Goal: Find specific page/section: Find specific page/section

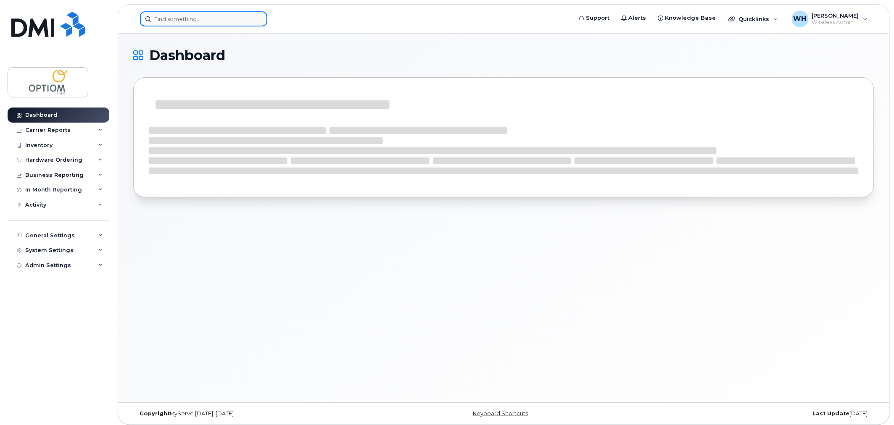
click at [190, 23] on input at bounding box center [203, 18] width 127 height 15
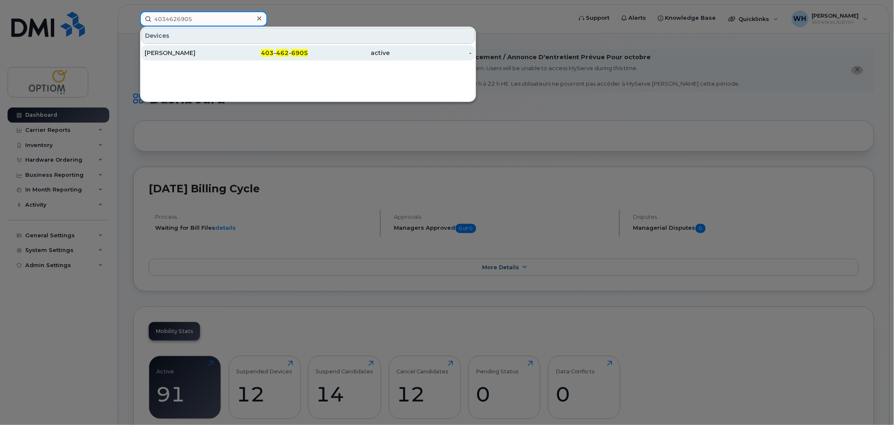
type input "4034626905"
click at [184, 52] on div "Crystal Felbel" at bounding box center [186, 53] width 82 height 8
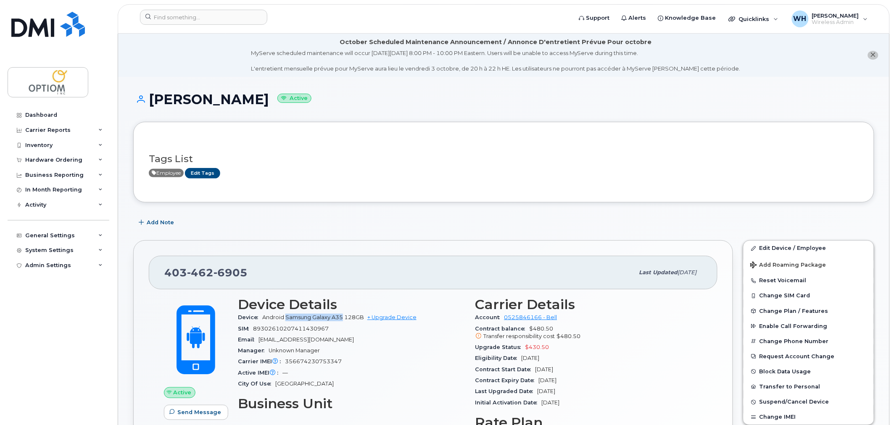
drag, startPoint x: 286, startPoint y: 316, endPoint x: 344, endPoint y: 318, distance: 57.6
click at [344, 318] on span "Android Samsung Galaxy A35 128GB" at bounding box center [313, 317] width 102 height 6
copy span "Samsung Galaxy A35"
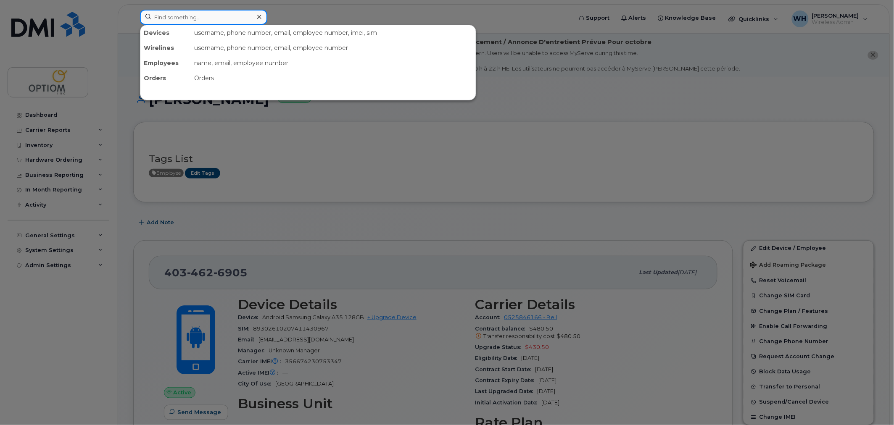
click at [197, 11] on input at bounding box center [203, 17] width 127 height 15
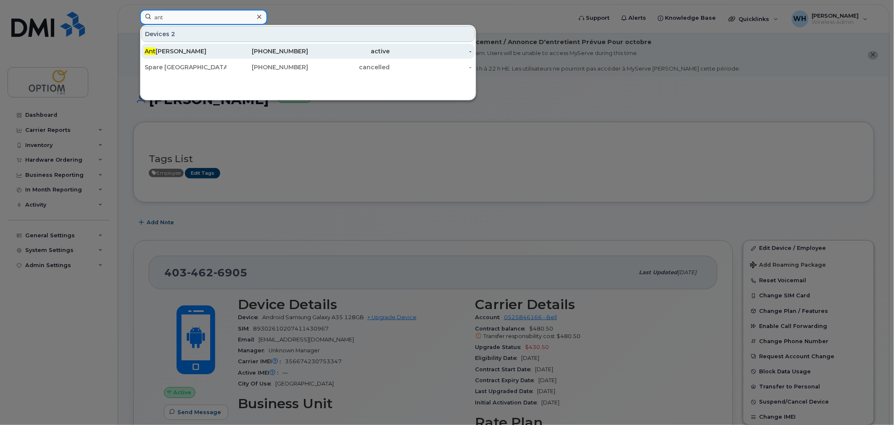
type input "ant"
click at [224, 49] on div "Ant oinette Manuel" at bounding box center [186, 51] width 82 height 8
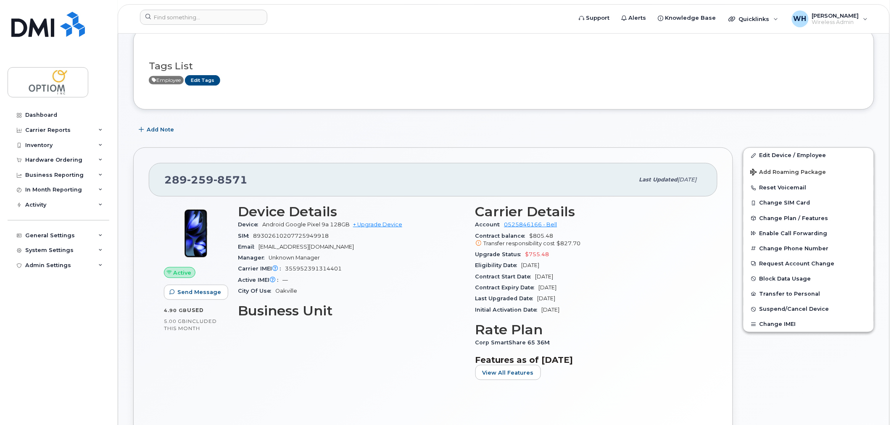
scroll to position [93, 0]
drag, startPoint x: 286, startPoint y: 223, endPoint x: 328, endPoint y: 223, distance: 42.0
click at [328, 223] on span "Android Google Pixel 9a 128GB" at bounding box center [305, 224] width 87 height 6
copy span "Google Pixel 9a"
drag, startPoint x: 285, startPoint y: 266, endPoint x: 348, endPoint y: 267, distance: 62.6
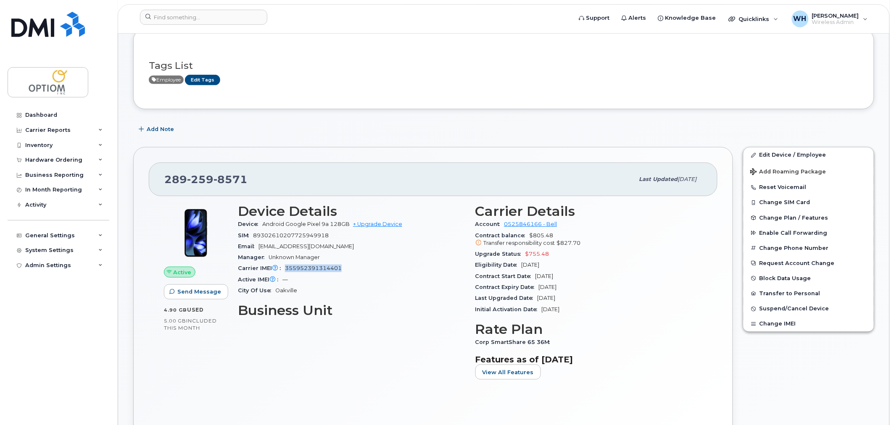
click at [348, 267] on div "Carrier IMEI Carrier IMEI is reported during the last billing cycle or change o…" at bounding box center [351, 268] width 227 height 11
copy span "355952391314401"
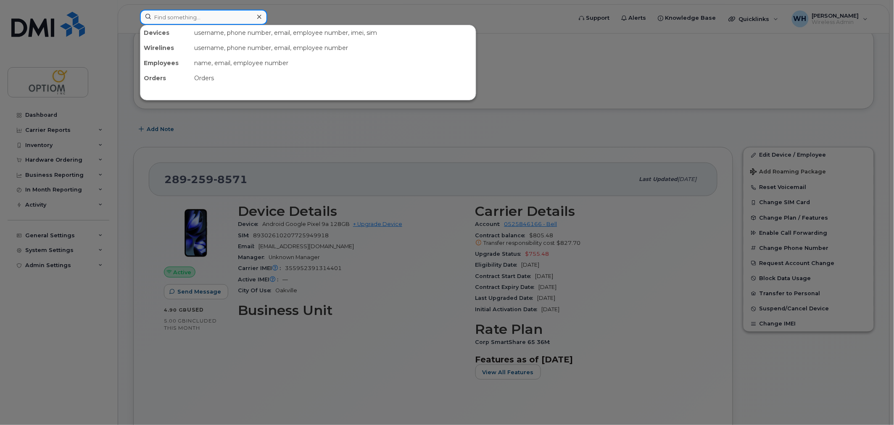
click at [184, 15] on input at bounding box center [203, 17] width 127 height 15
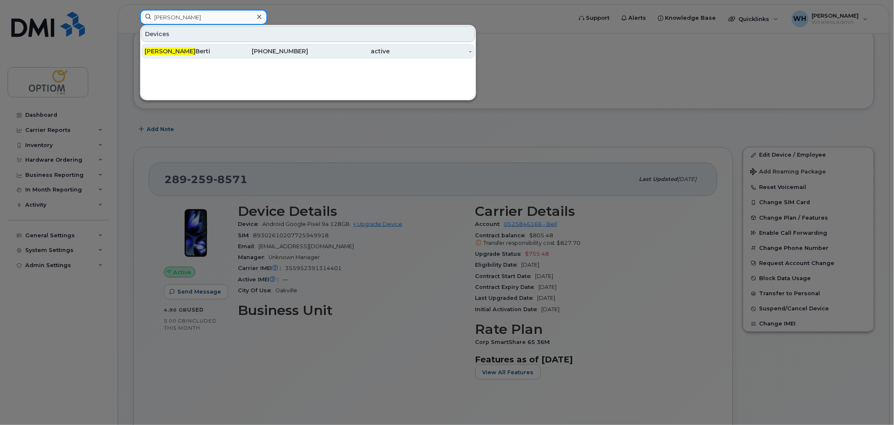
type input "kim"
click at [216, 49] on div "Kim Berti" at bounding box center [186, 51] width 82 height 8
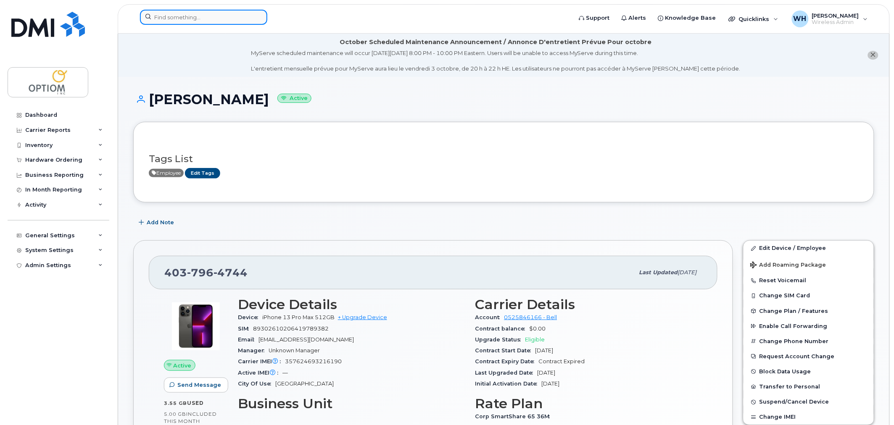
click at [208, 17] on input at bounding box center [203, 17] width 127 height 15
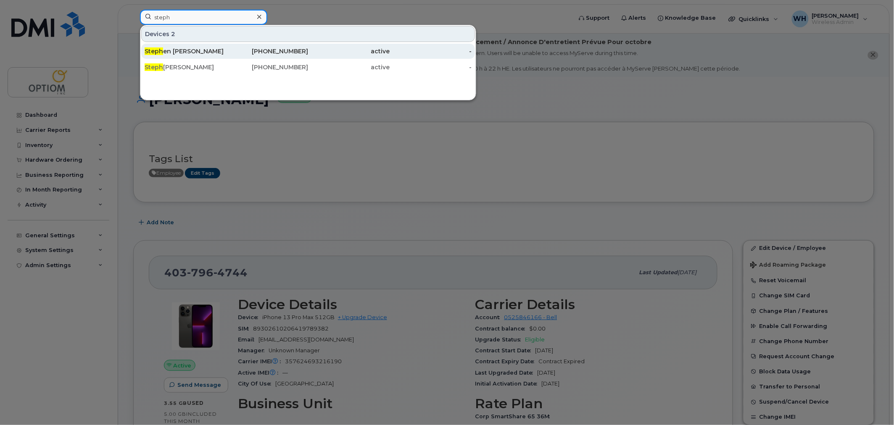
type input "steph"
click at [188, 49] on div "Steph en Barton" at bounding box center [186, 51] width 82 height 8
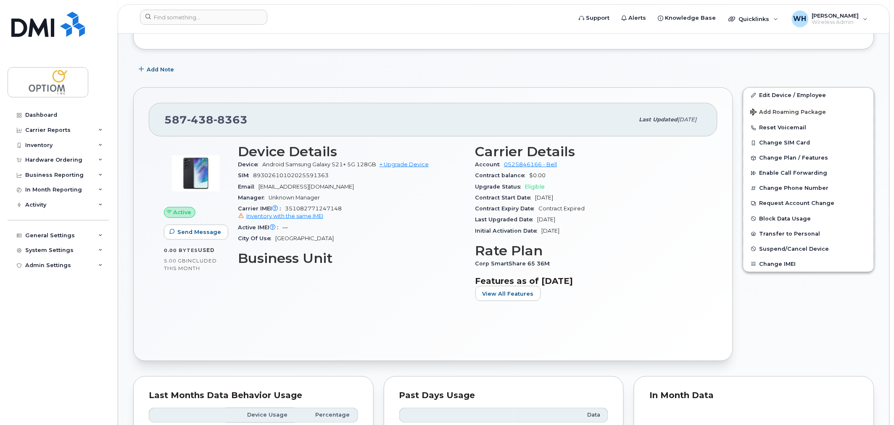
scroll to position [186, 0]
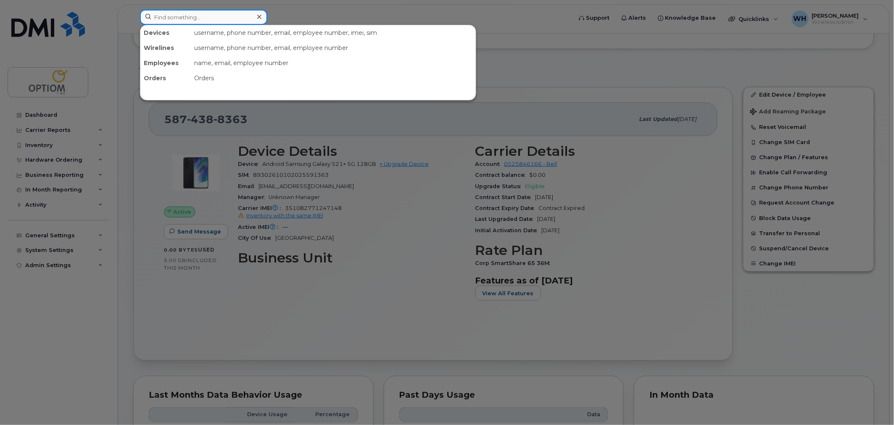
click at [194, 21] on input at bounding box center [203, 17] width 127 height 15
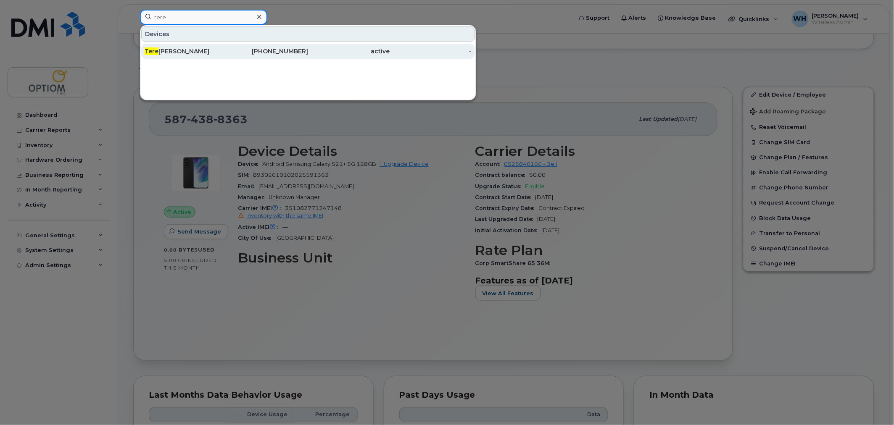
type input "tere"
click at [193, 49] on div "Tere [PERSON_NAME]" at bounding box center [186, 51] width 82 height 8
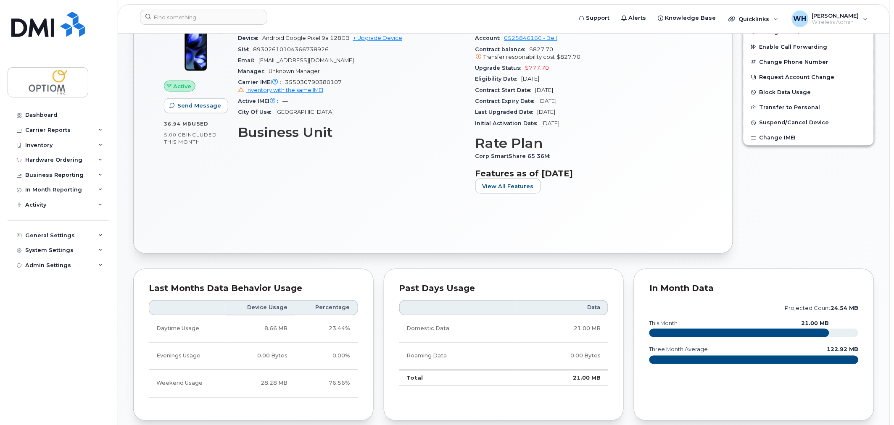
scroll to position [280, 0]
